Goal: Navigation & Orientation: Find specific page/section

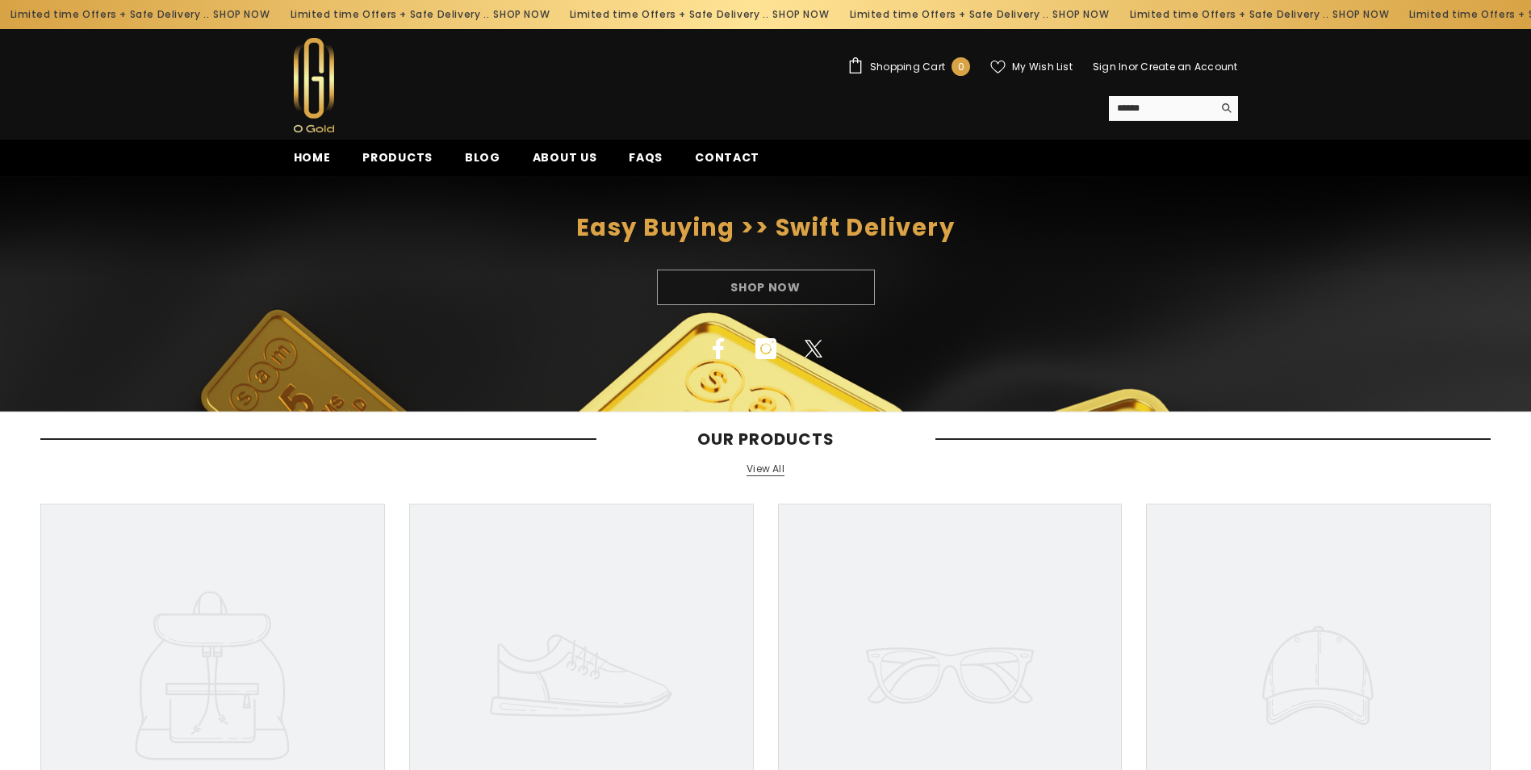
click at [780, 475] on link "View All" at bounding box center [766, 469] width 38 height 14
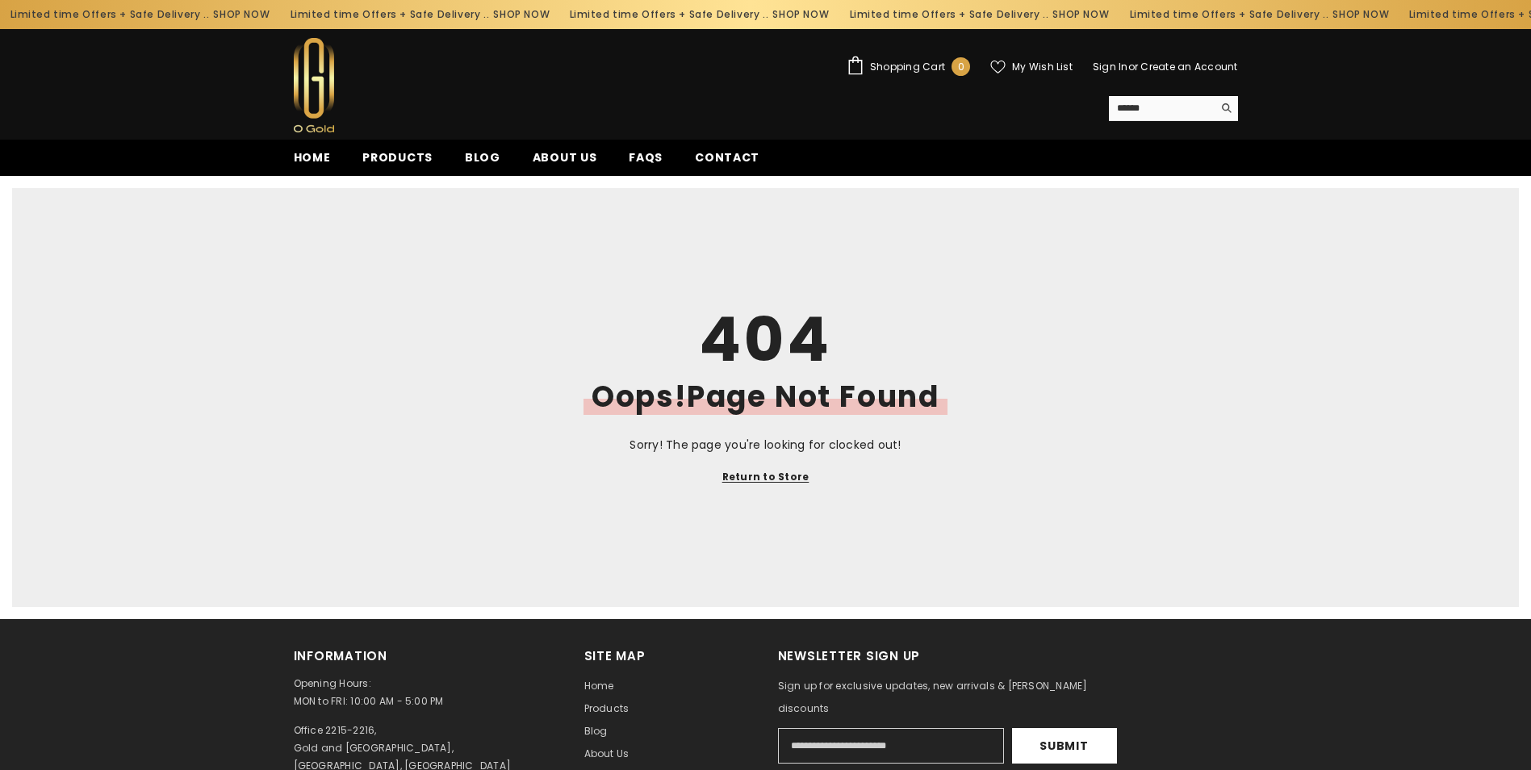
click at [923, 65] on span "Shopping Cart" at bounding box center [907, 67] width 75 height 10
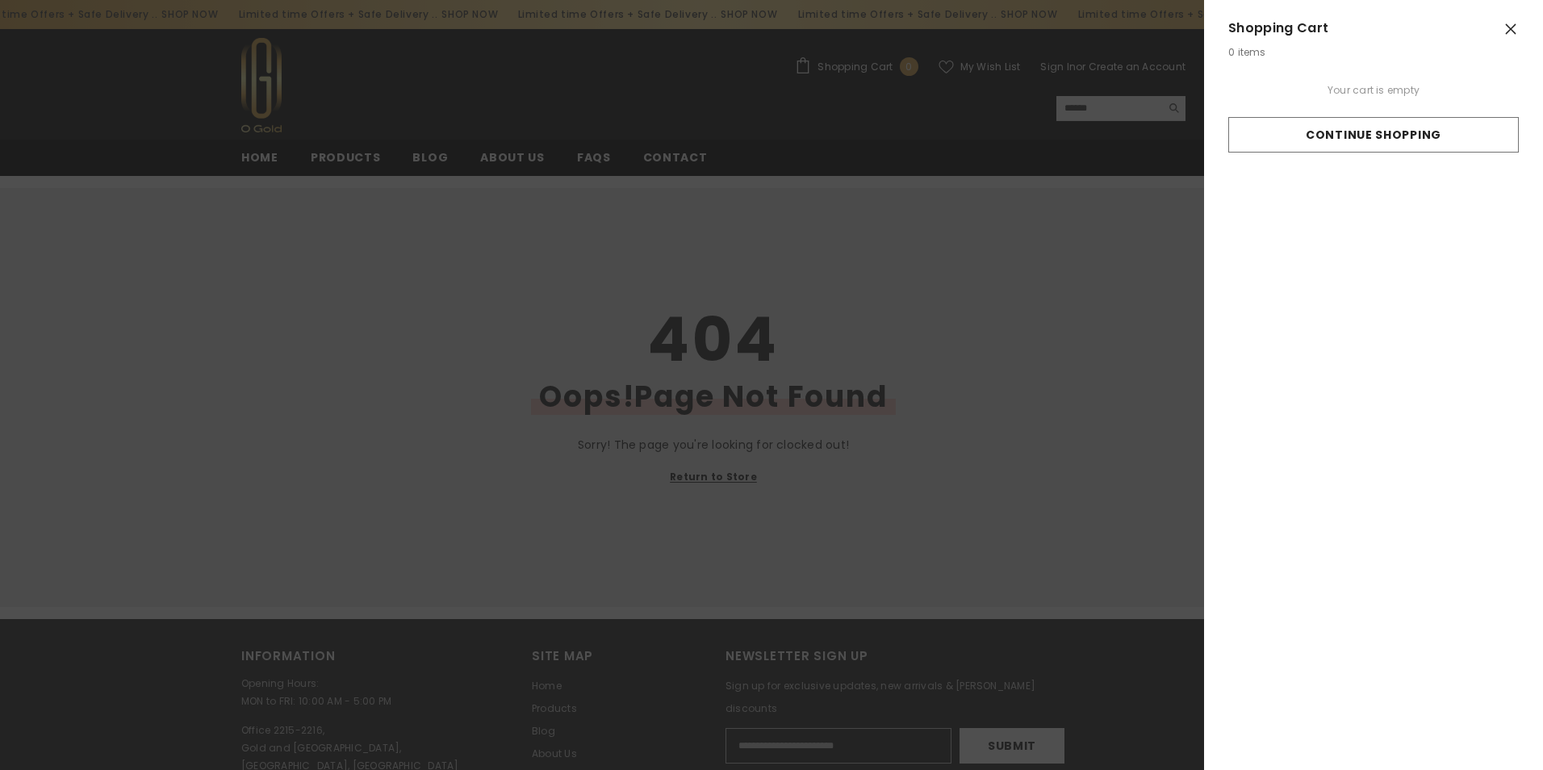
click at [1514, 28] on icon "Close" at bounding box center [1511, 29] width 15 height 15
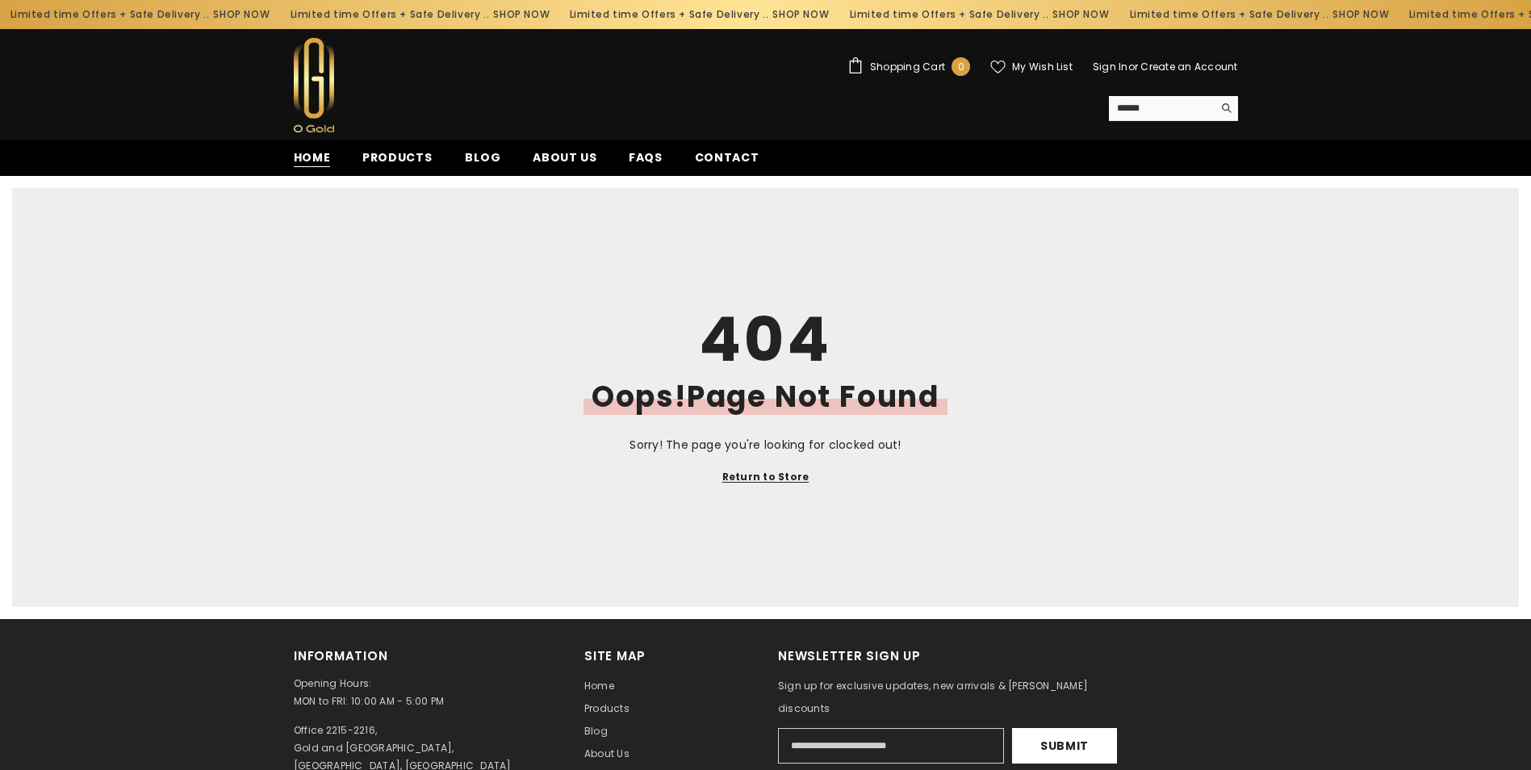
click at [317, 158] on span "Home" at bounding box center [312, 157] width 37 height 17
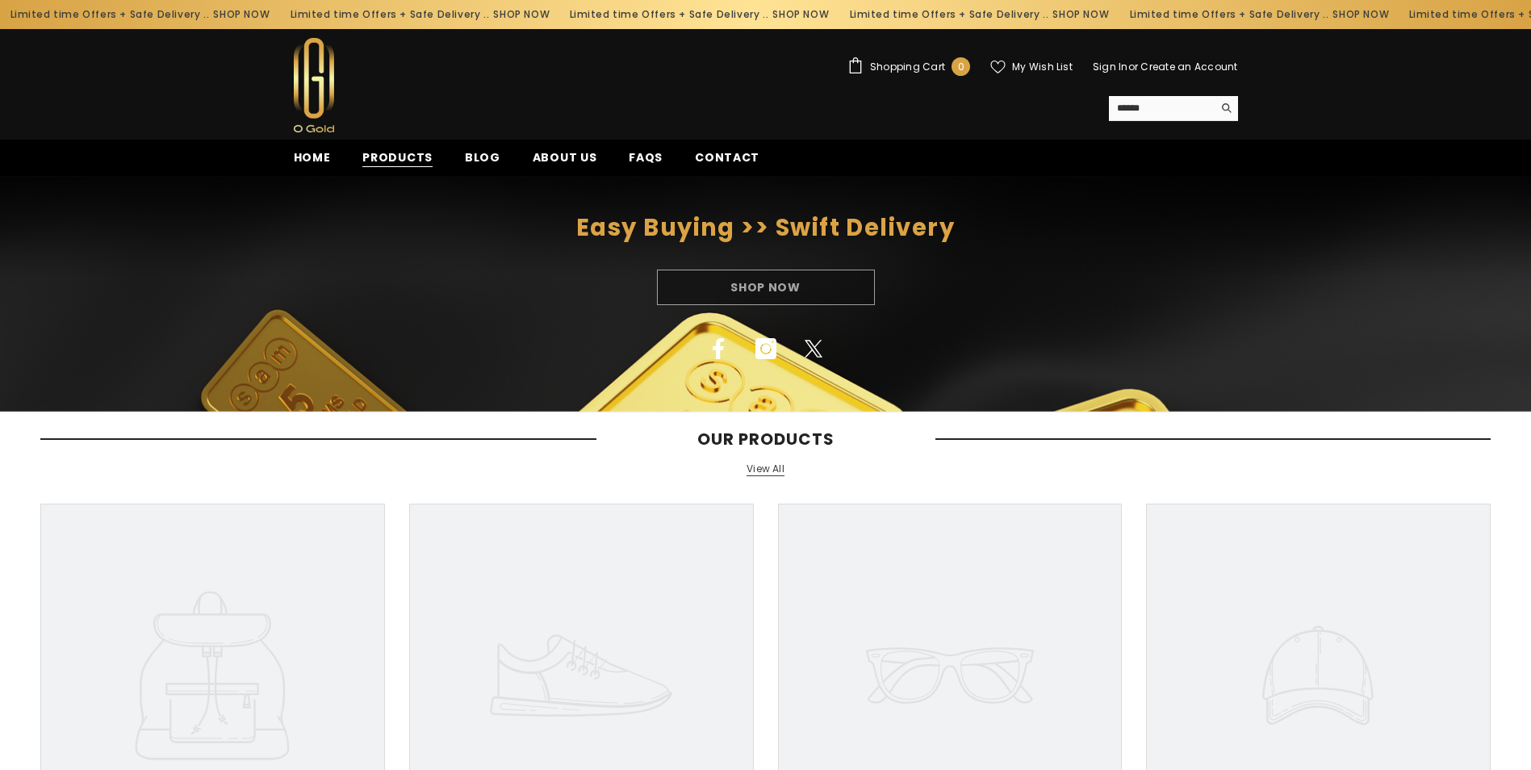
click at [404, 155] on span "Products" at bounding box center [397, 157] width 70 height 17
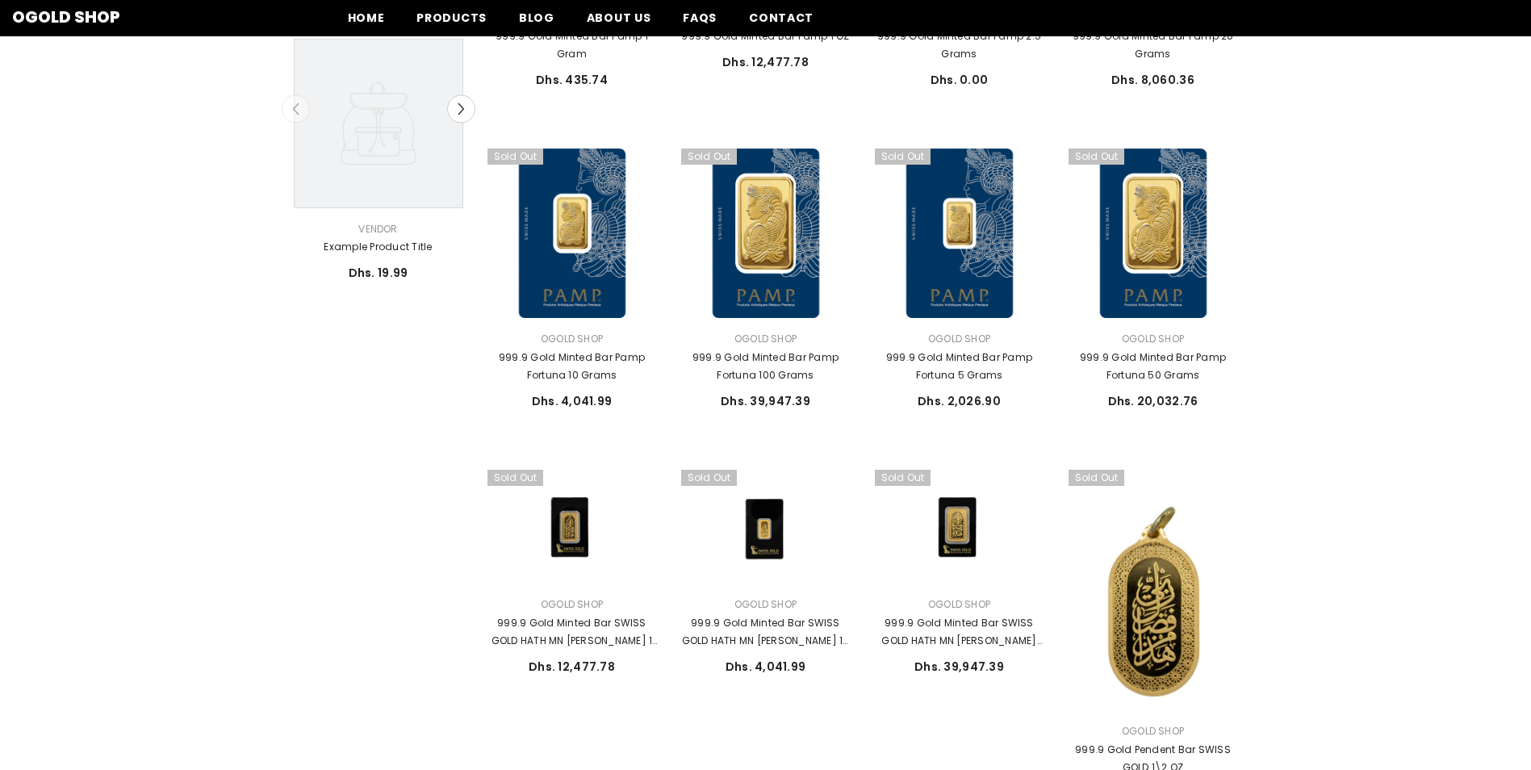
scroll to position [81, 0]
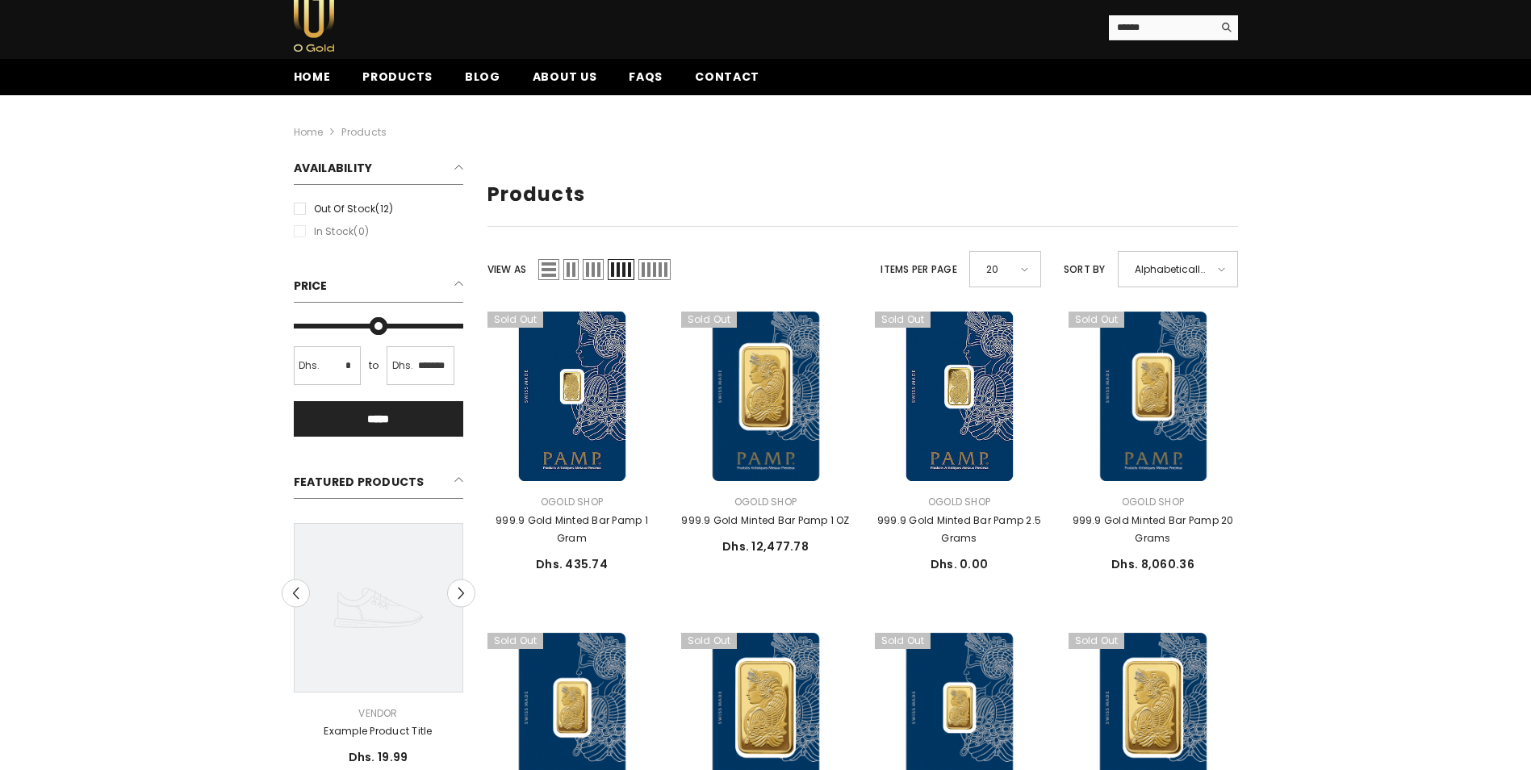
click at [663, 265] on span "Grid 5" at bounding box center [654, 269] width 32 height 21
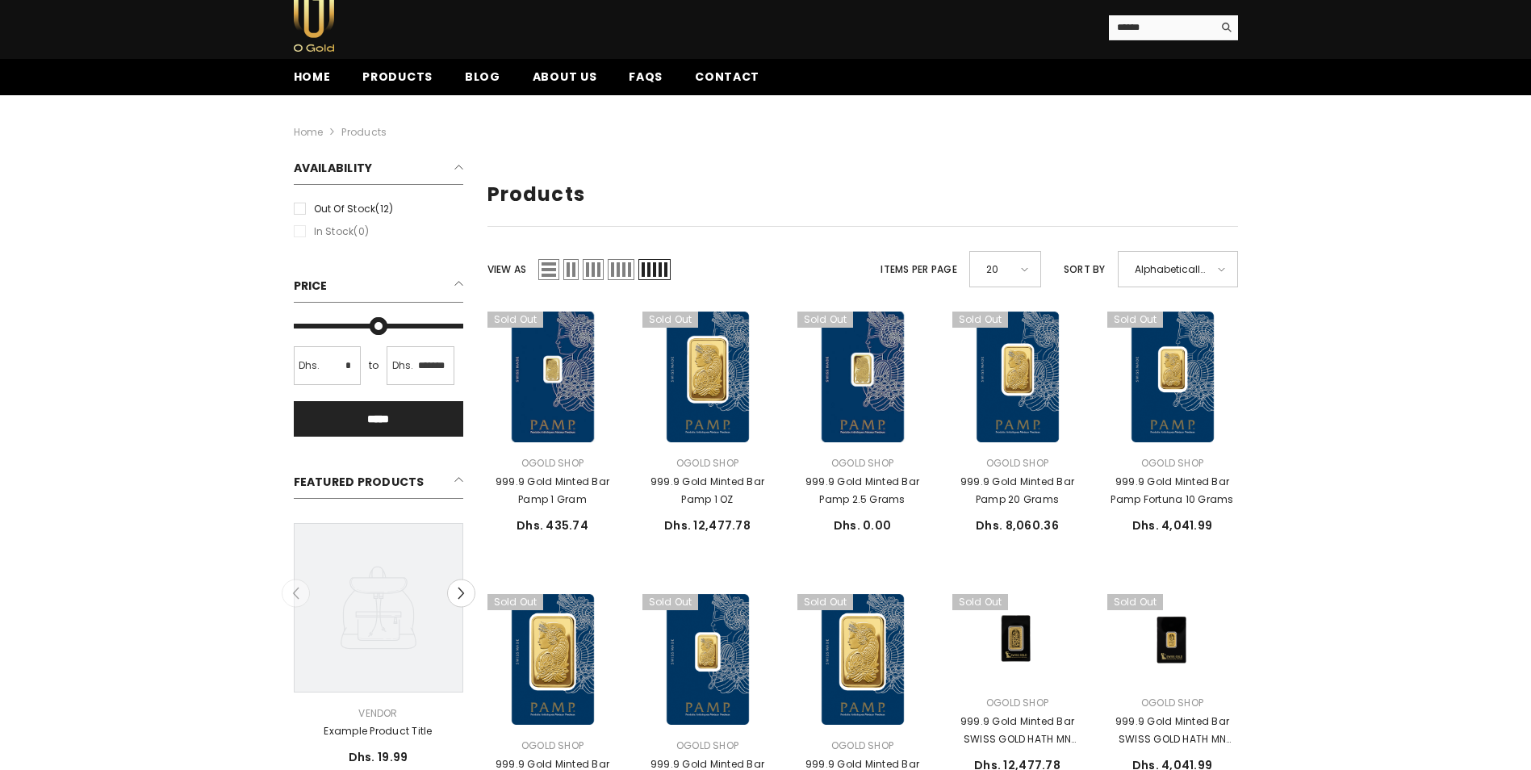
click at [558, 275] on span "List" at bounding box center [548, 269] width 21 height 21
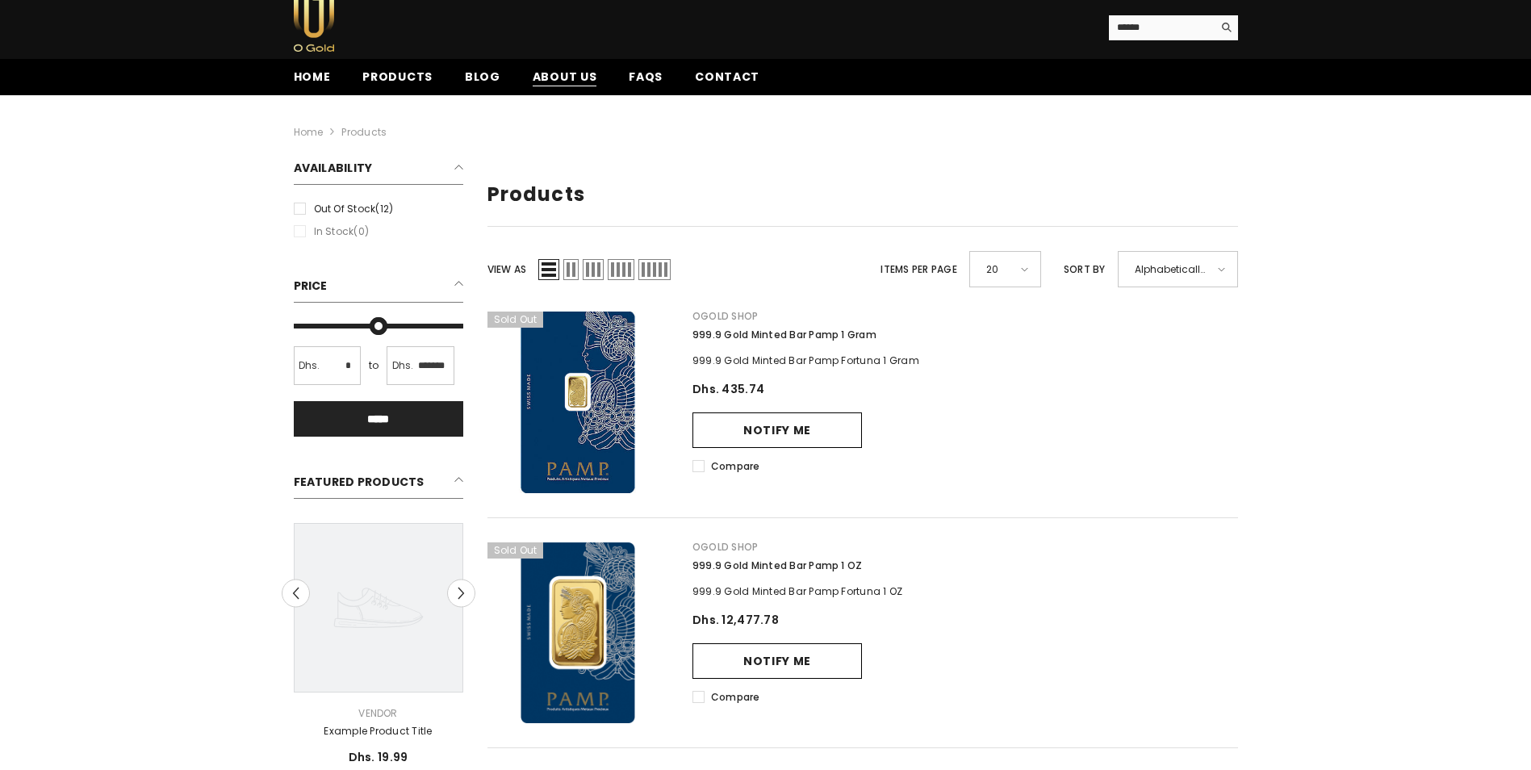
click at [554, 73] on span "About us" at bounding box center [565, 77] width 65 height 17
